Goal: Find specific page/section: Find specific page/section

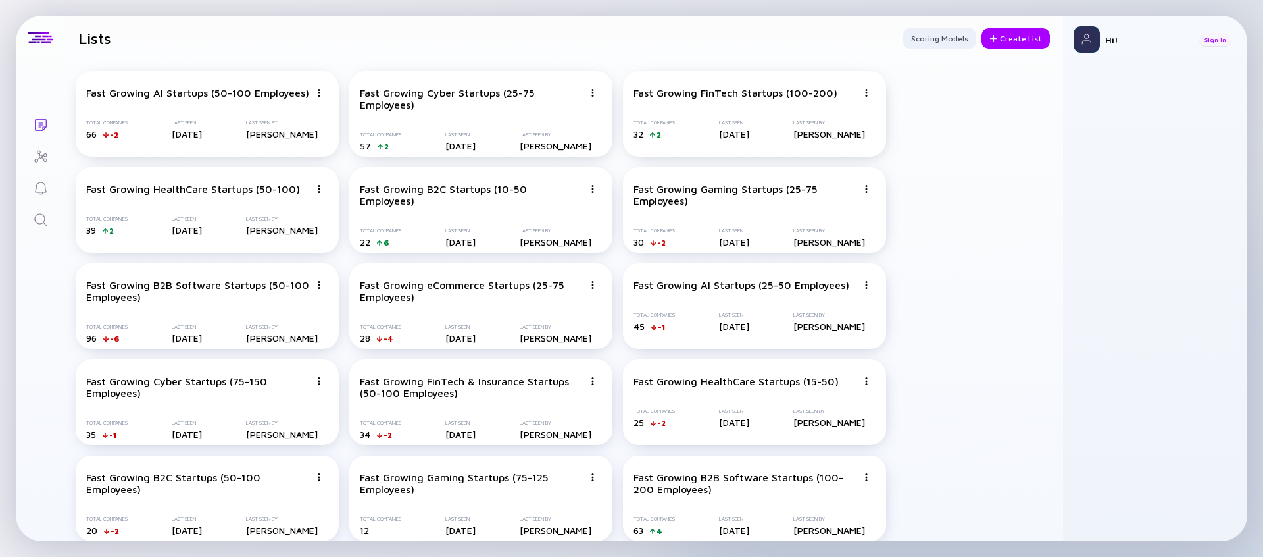
click at [1217, 35] on div "Sign In" at bounding box center [1216, 39] width 32 height 13
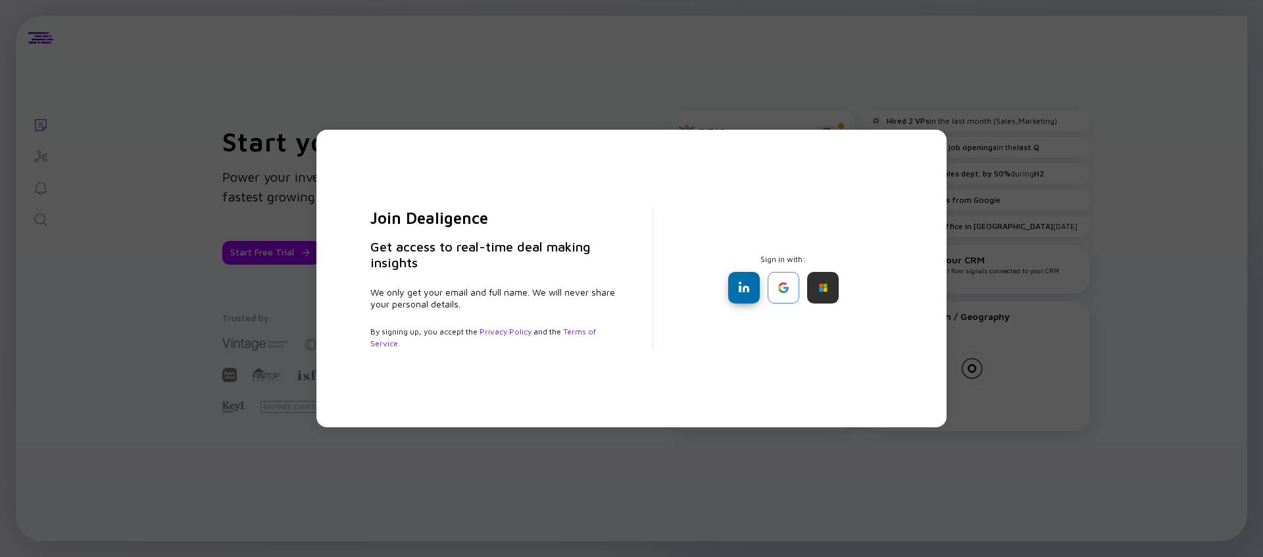
click at [746, 286] on div at bounding box center [744, 288] width 32 height 32
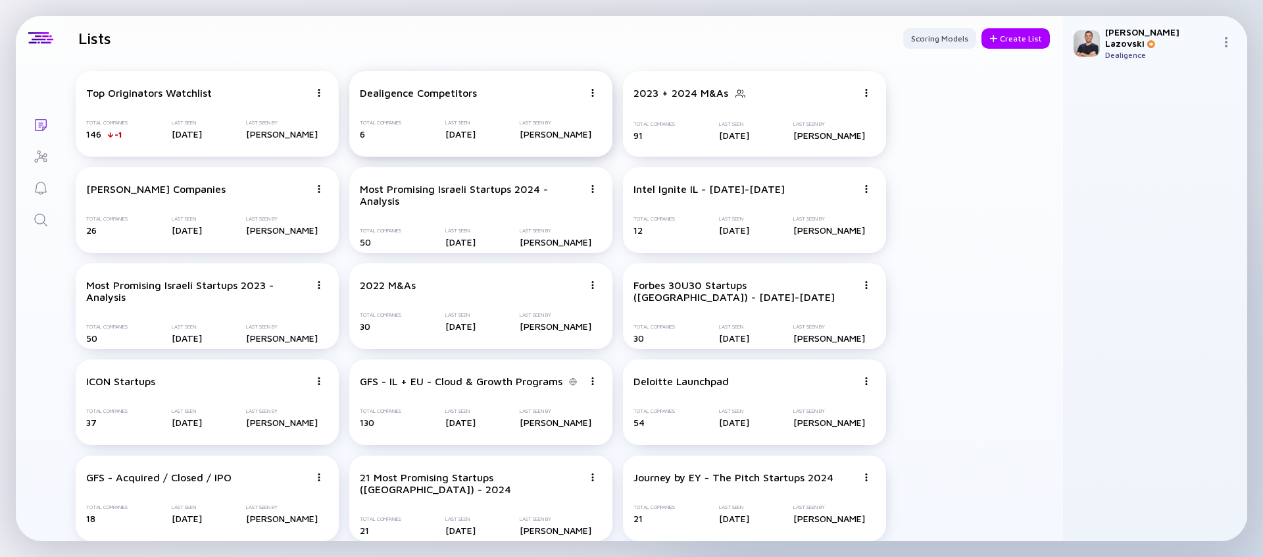
click at [409, 122] on div "Total Companies 6 Last Seen [DATE] Last Seen By [PERSON_NAME]" at bounding box center [481, 130] width 242 height 20
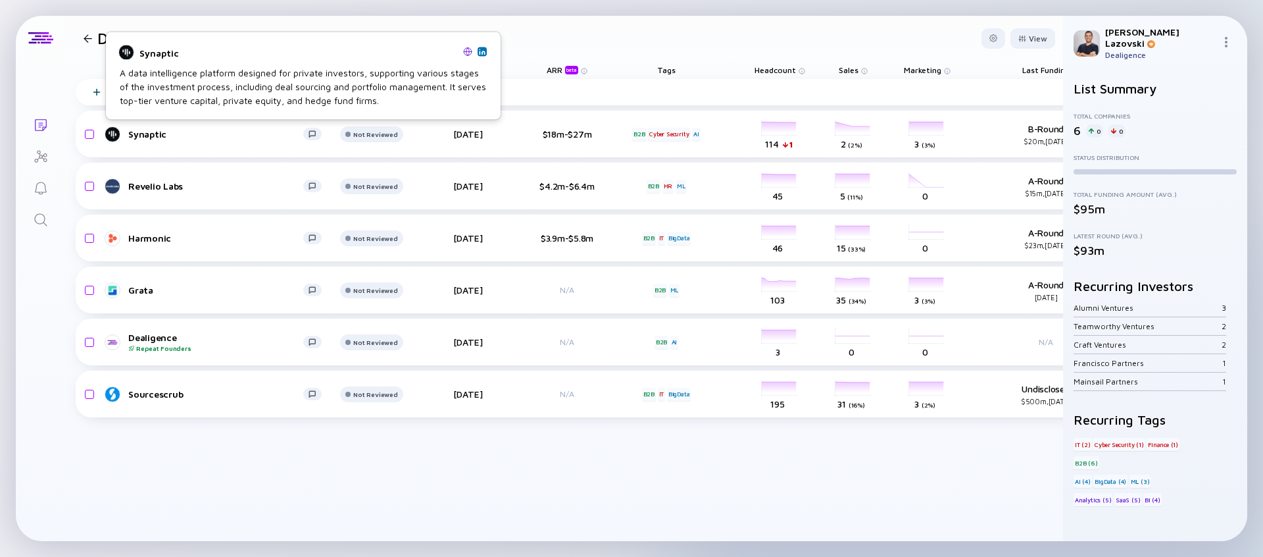
click at [469, 50] on img at bounding box center [467, 51] width 9 height 9
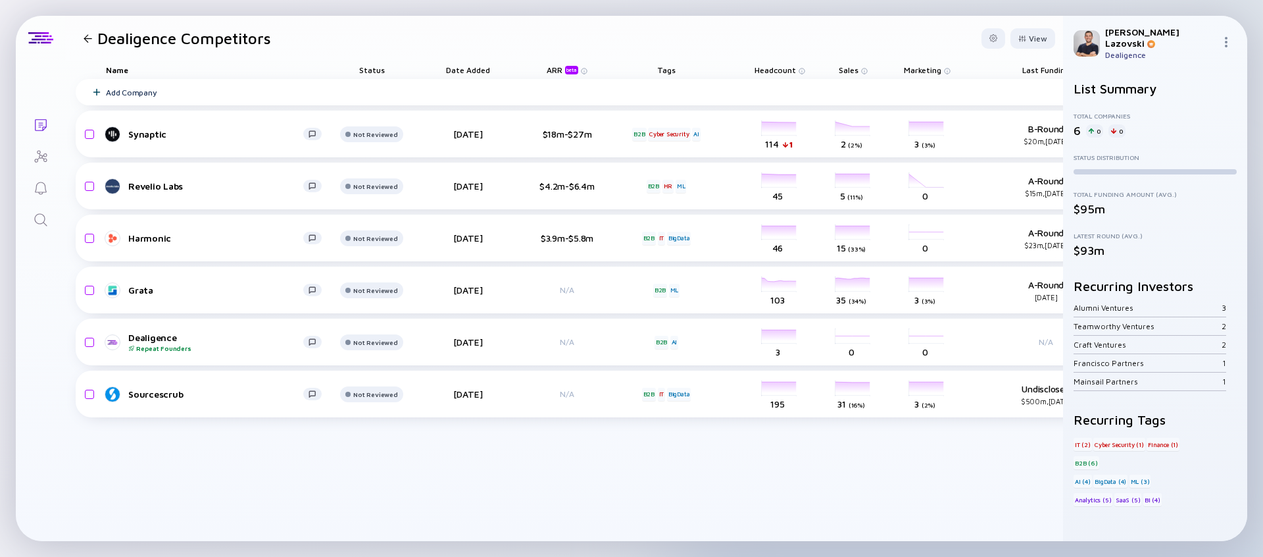
drag, startPoint x: 725, startPoint y: 30, endPoint x: 706, endPoint y: 34, distance: 18.8
click at [724, 30] on header "Dealigence Competitors View" at bounding box center [564, 38] width 998 height 45
click at [38, 117] on icon "Lists" at bounding box center [41, 125] width 16 height 16
